Goal: Transaction & Acquisition: Obtain resource

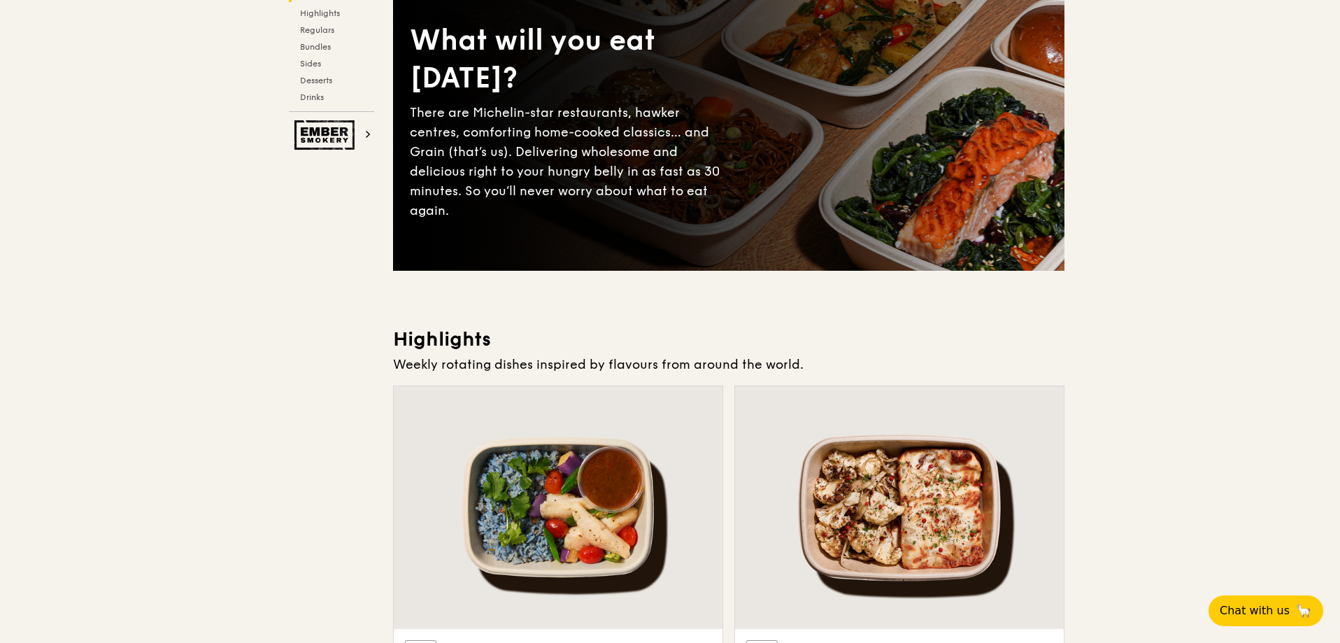
scroll to position [420, 0]
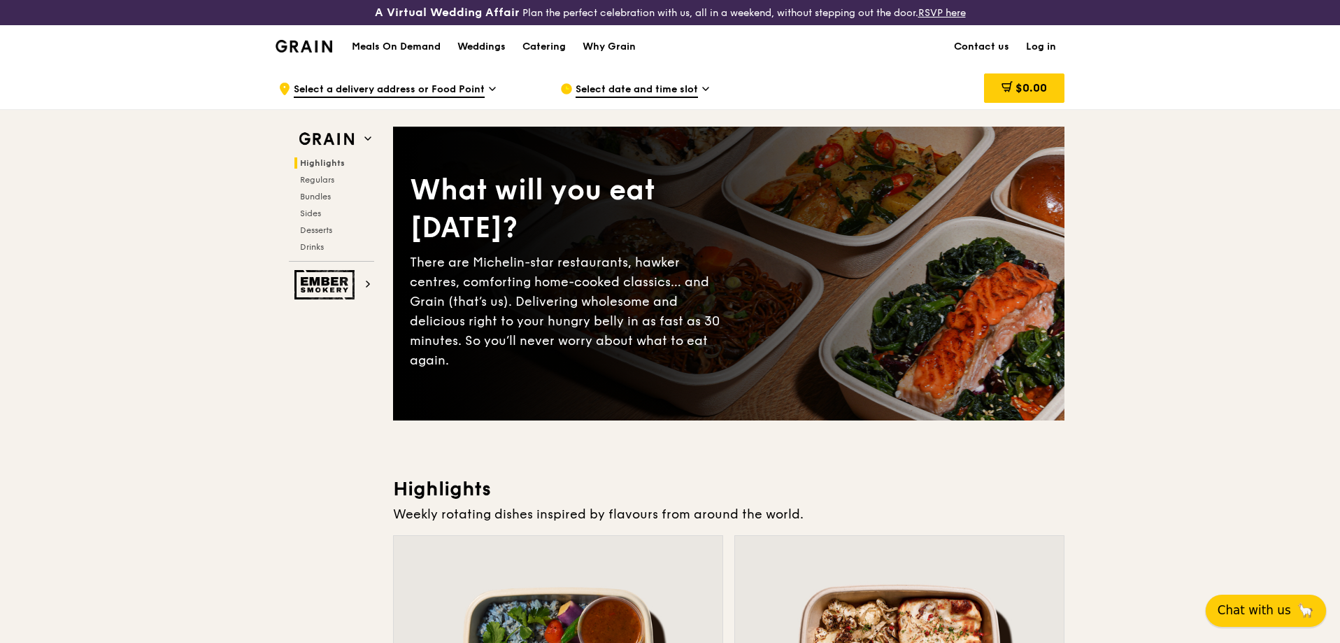
click at [1248, 608] on span "Chat with us" at bounding box center [1254, 609] width 73 height 17
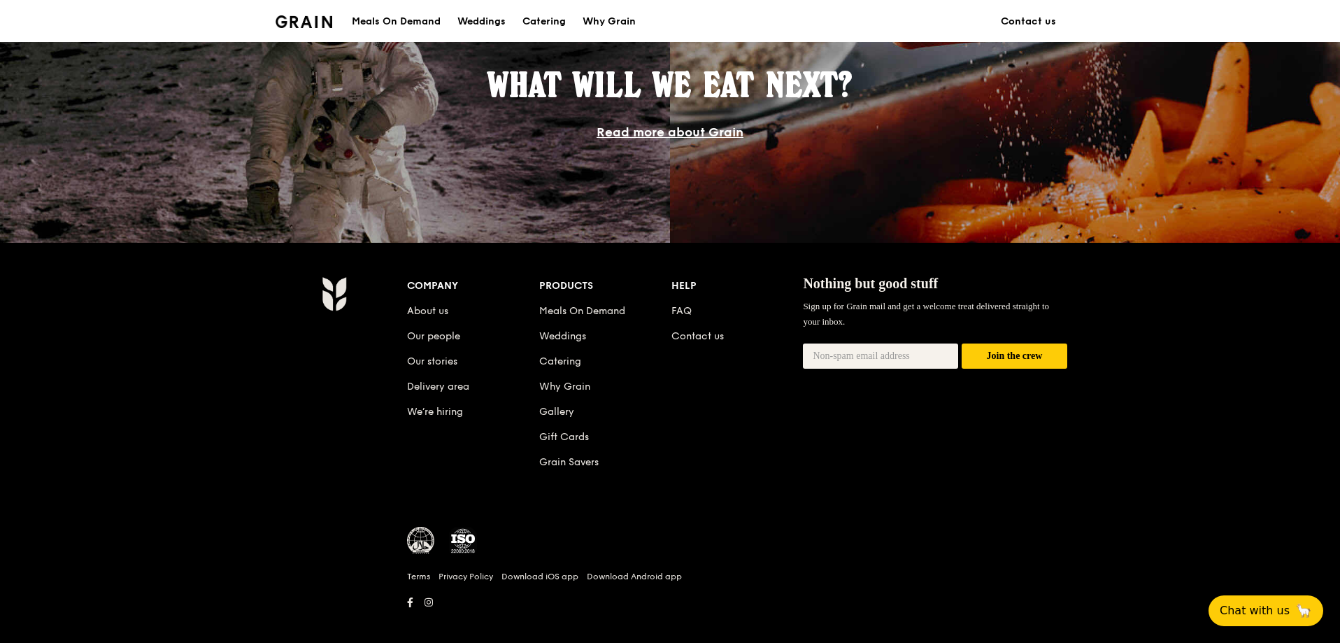
scroll to position [1250, 0]
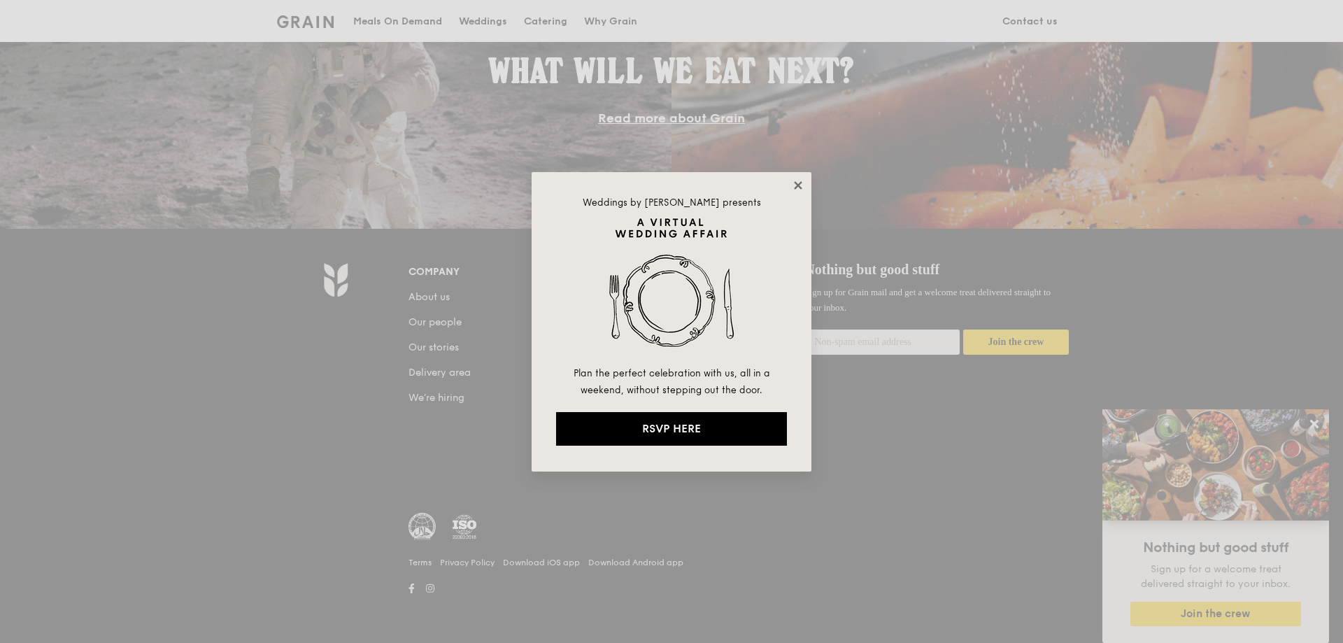
click at [799, 186] on icon at bounding box center [798, 185] width 8 height 8
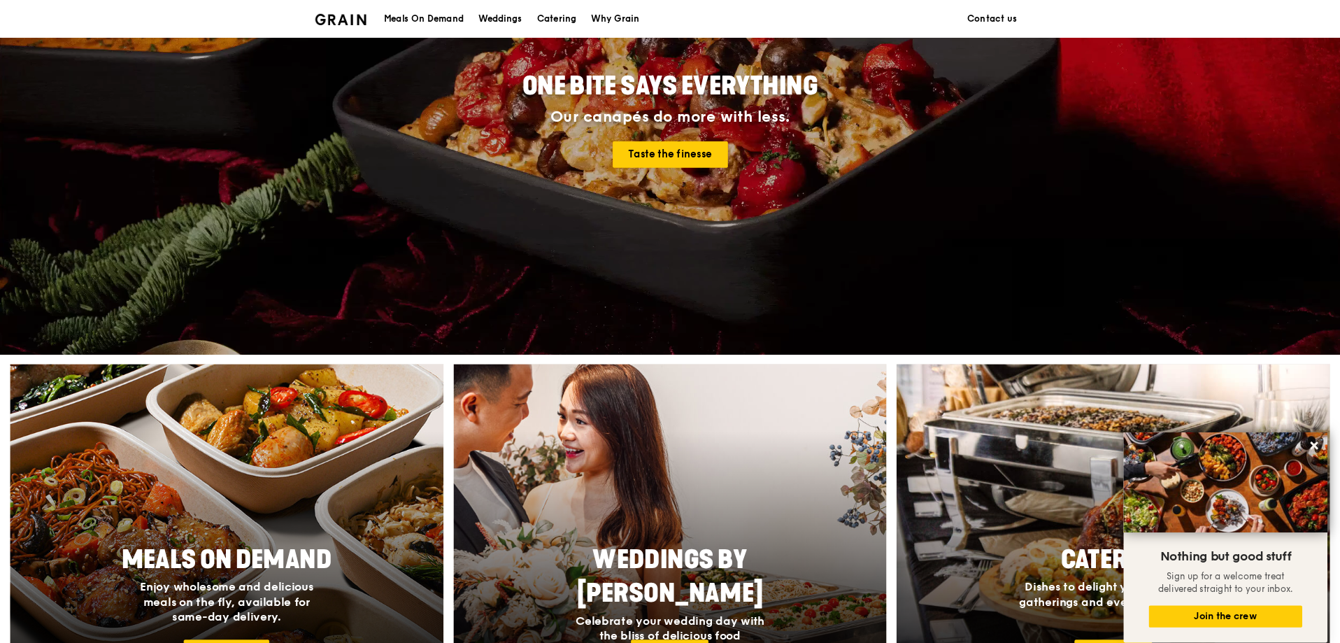
scroll to position [0, 0]
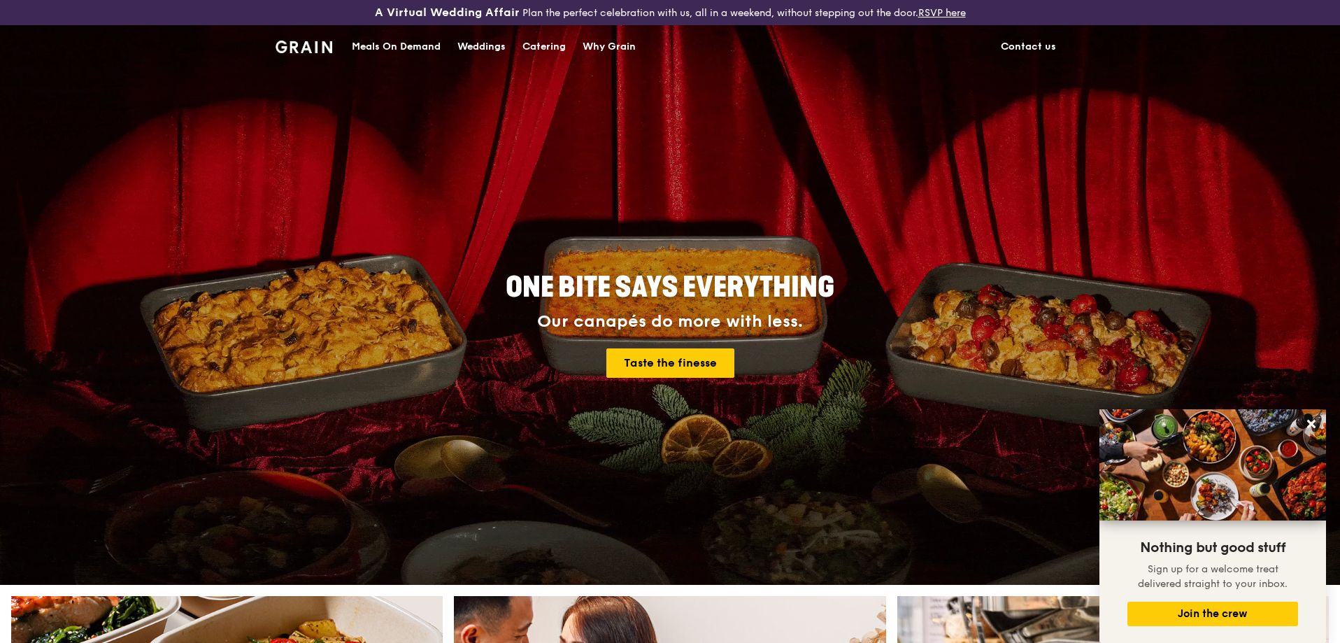
click at [536, 48] on div "Catering" at bounding box center [543, 47] width 43 height 42
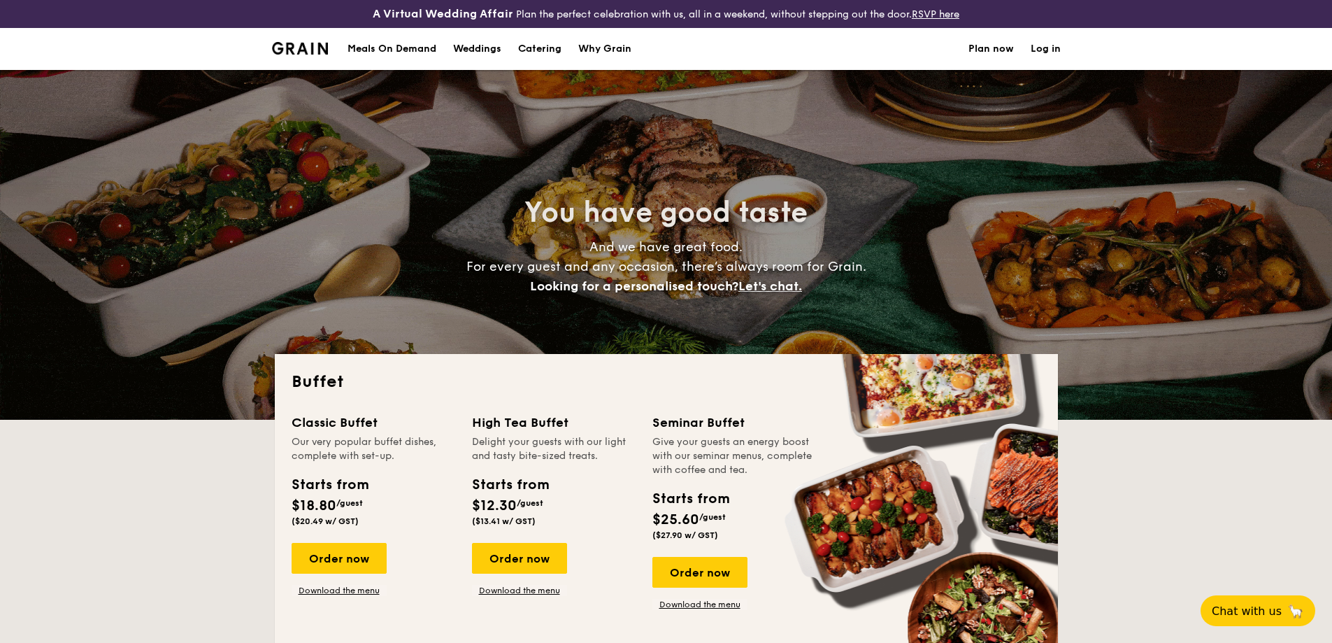
select select
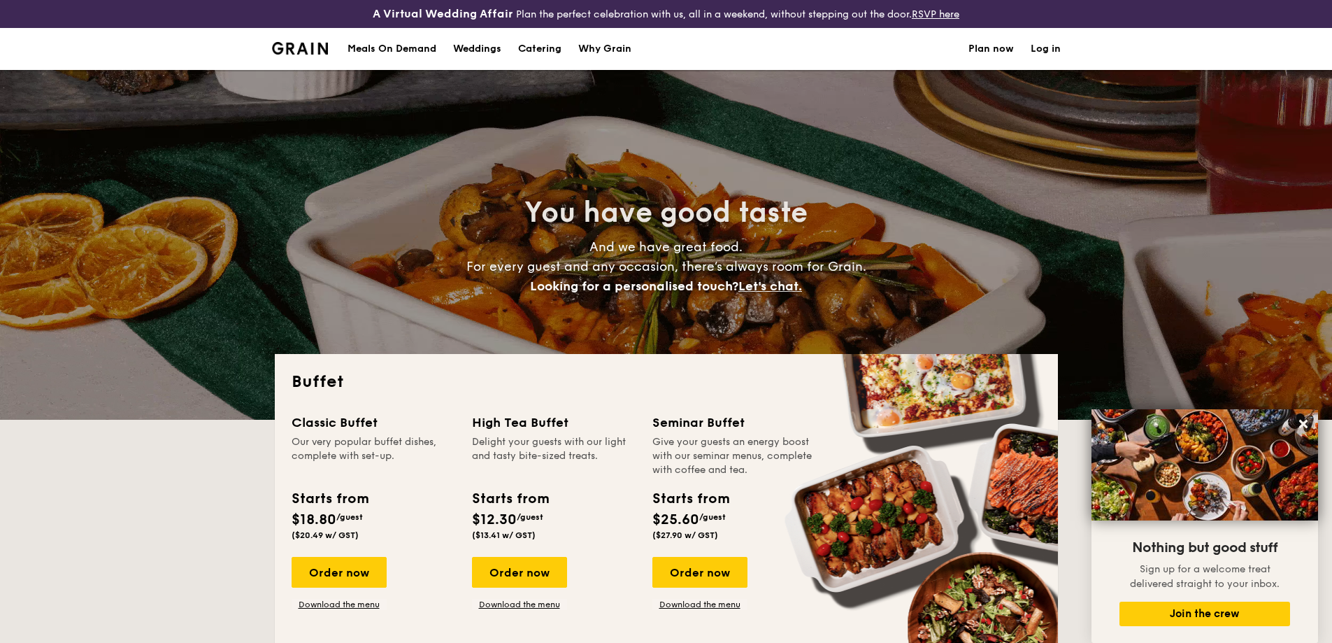
click at [370, 49] on div "Meals On Demand" at bounding box center [392, 49] width 89 height 42
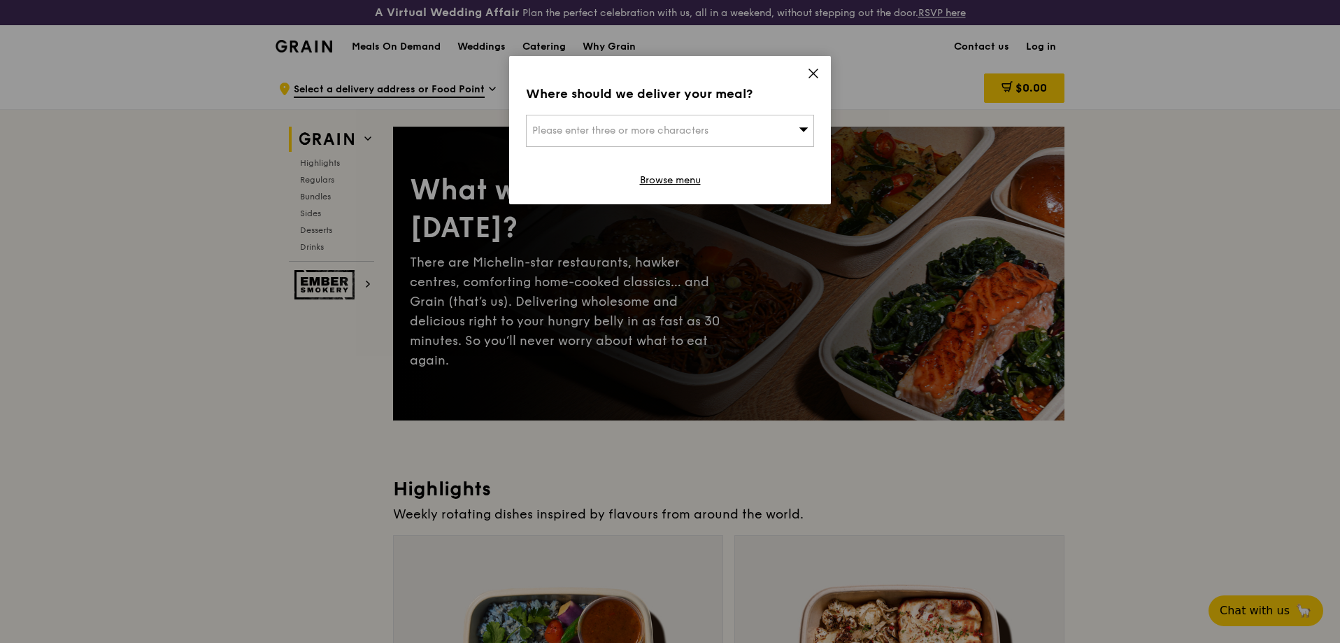
click at [810, 74] on icon at bounding box center [813, 73] width 13 height 13
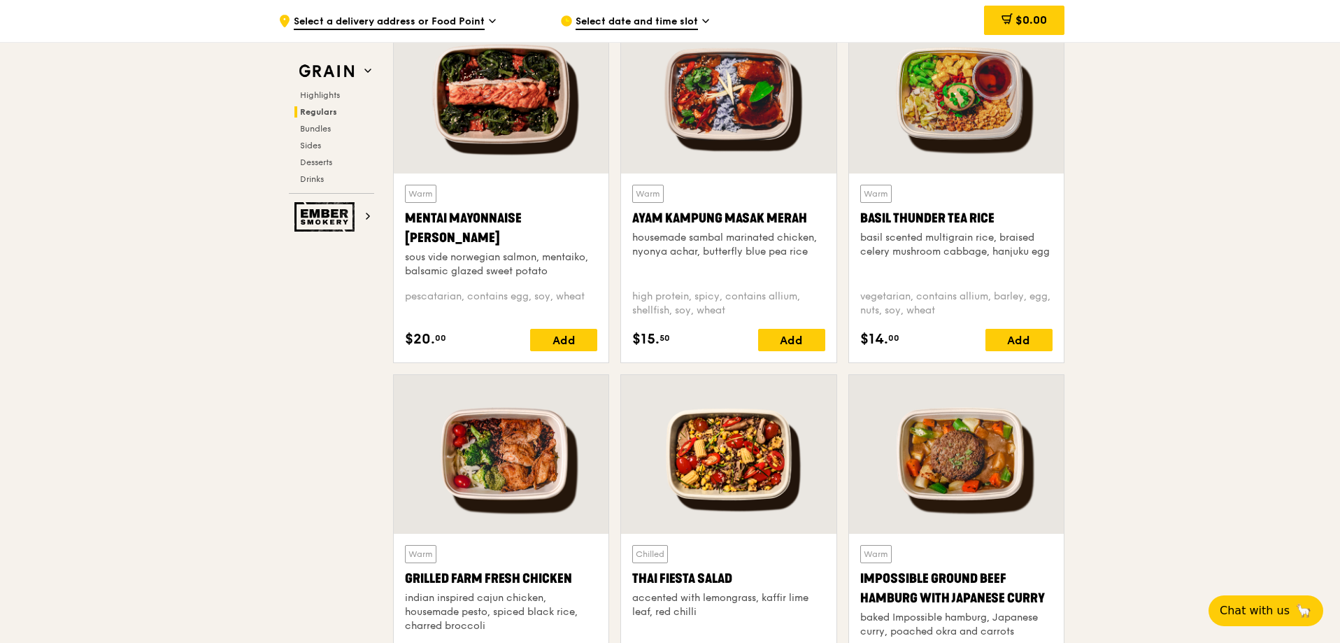
scroll to position [1329, 0]
